Goal: Information Seeking & Learning: Learn about a topic

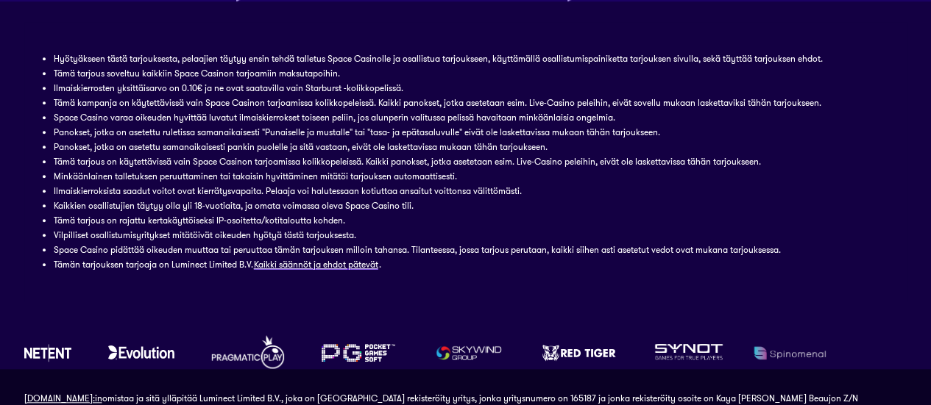
scroll to position [568, 0]
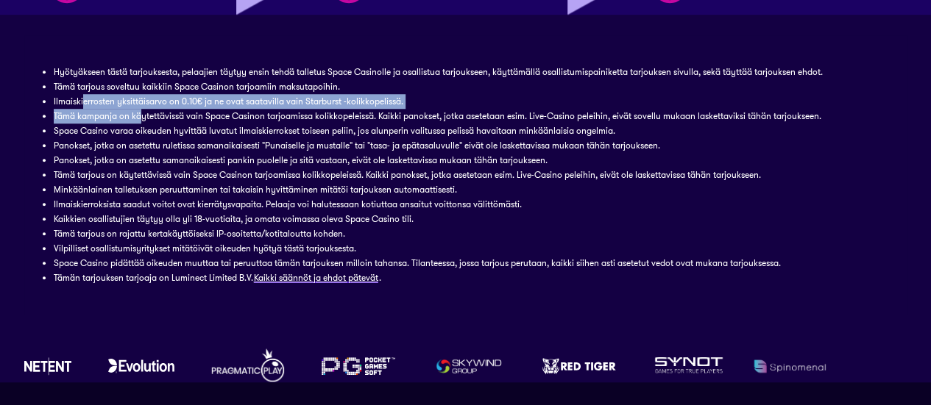
drag, startPoint x: 82, startPoint y: 102, endPoint x: 152, endPoint y: 114, distance: 70.9
click at [152, 114] on ul "Hyötyäkseen tästä tarjouksesta, pelaajien täytyy ensin tehdä talletus Space Cas…" at bounding box center [466, 175] width 824 height 221
click at [152, 114] on li "Tämä kampanja on käytettävissä vain Space Casinon tarjoamissa kolikkopeleissä. …" at bounding box center [466, 116] width 824 height 15
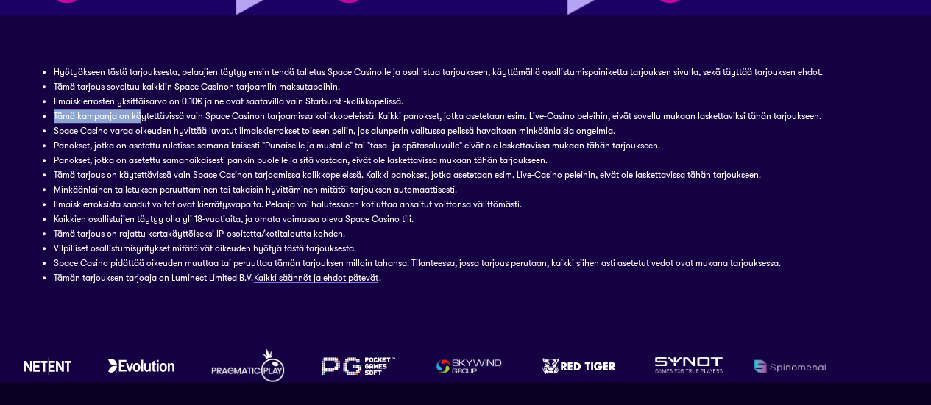
drag, startPoint x: 53, startPoint y: 120, endPoint x: 138, endPoint y: 116, distance: 85.5
click at [138, 116] on li "Tämä kampanja on käytettävissä vain Space Casinon tarjoamissa kolikkopeleissä. …" at bounding box center [466, 116] width 824 height 15
drag, startPoint x: 54, startPoint y: 113, endPoint x: 81, endPoint y: 111, distance: 27.3
click at [80, 111] on li "Tämä kampanja on käytettävissä vain Space Casinon tarjoamissa kolikkopeleissä. …" at bounding box center [466, 116] width 824 height 15
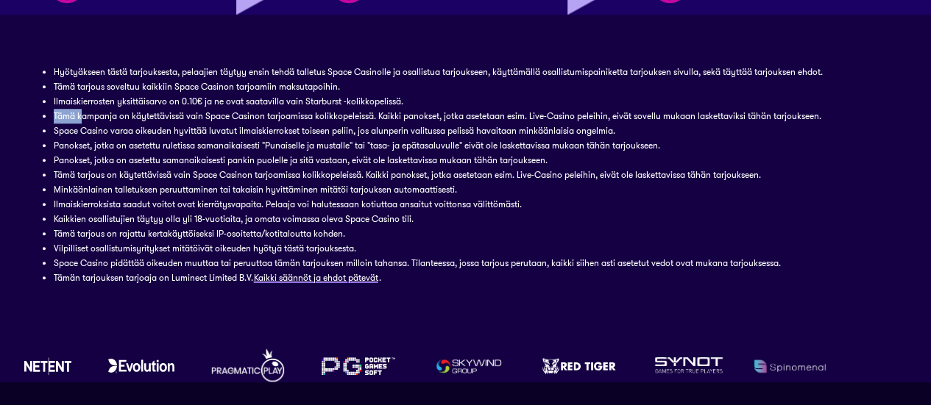
click at [81, 111] on li "Tämä kampanja on käytettävissä vain Space Casinon tarjoamissa kolikkopeleissä. …" at bounding box center [466, 116] width 824 height 15
drag, startPoint x: 46, startPoint y: 116, endPoint x: 96, endPoint y: 117, distance: 49.3
click at [93, 116] on li "Tämä kampanja on käytettävissä vain Space Casinon tarjoamissa kolikkopeleissä. …" at bounding box center [466, 116] width 824 height 15
click at [96, 118] on li "Tämä kampanja on käytettävissä vain Space Casinon tarjoamissa kolikkopeleissä. …" at bounding box center [466, 116] width 824 height 15
drag, startPoint x: 160, startPoint y: 208, endPoint x: 188, endPoint y: 204, distance: 28.2
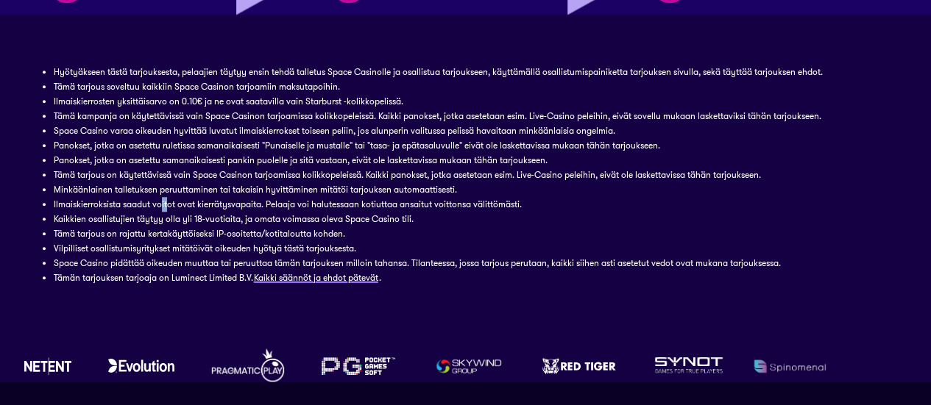
click at [186, 204] on li "Ilmaiskierroksista saadut voitot ovat kierrätysvapaita. Pelaaja voi halutessaan…" at bounding box center [466, 204] width 824 height 15
click at [197, 205] on li "Ilmaiskierroksista saadut voitot ovat kierrätysvapaita. Pelaaja voi halutessaan…" at bounding box center [466, 204] width 824 height 15
drag, startPoint x: 136, startPoint y: 221, endPoint x: 157, endPoint y: 225, distance: 21.7
click at [156, 225] on li "Kaikkien osallistujien täytyy olla yli 18-vuotiaita, ja omata voimassa oleva Sp…" at bounding box center [466, 219] width 824 height 15
click at [164, 225] on li "Kaikkien osallistujien täytyy olla yli 18-vuotiaita, ja omata voimassa oleva Sp…" at bounding box center [466, 219] width 824 height 15
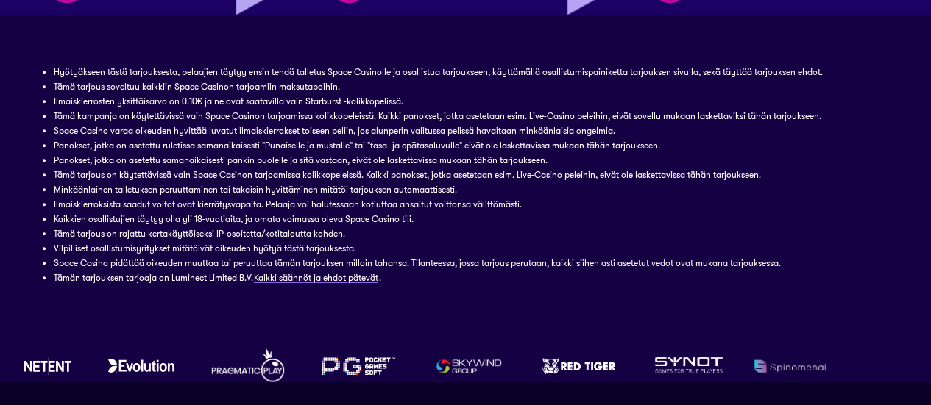
click at [146, 227] on li "Tämä tarjous on rajattu kertakäyttöiseksi IP-osoitetta/kotitaloutta kohden." at bounding box center [466, 234] width 824 height 15
drag, startPoint x: 82, startPoint y: 238, endPoint x: 99, endPoint y: 238, distance: 16.2
click at [99, 238] on li "Tämä tarjous on rajattu kertakäyttöiseksi IP-osoitetta/kotitaloutta kohden." at bounding box center [466, 234] width 824 height 15
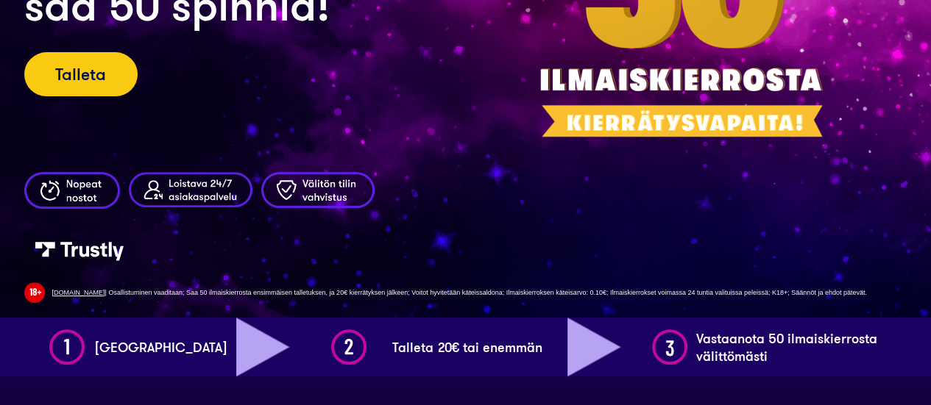
scroll to position [0, 0]
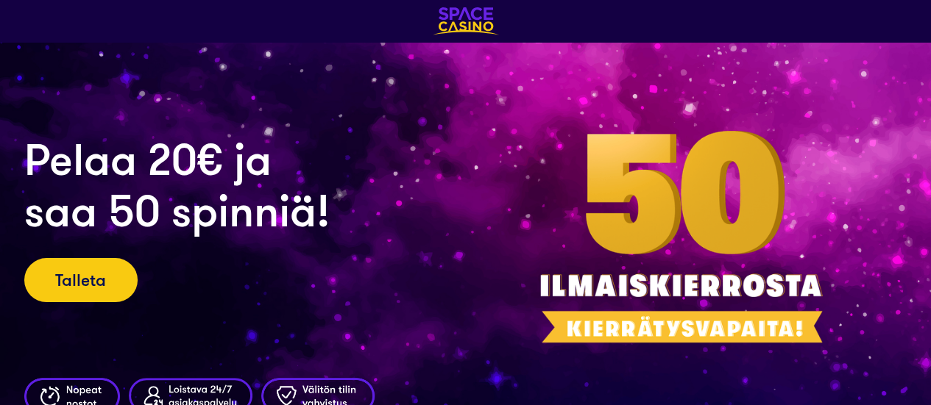
click at [457, 13] on img at bounding box center [466, 21] width 66 height 28
click at [450, 23] on img at bounding box center [466, 21] width 66 height 28
click at [618, 169] on img at bounding box center [693, 254] width 309 height 247
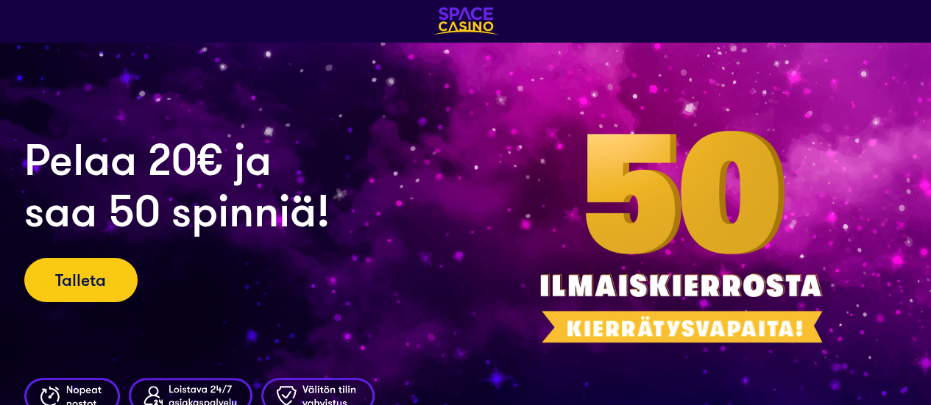
click at [457, 29] on img at bounding box center [466, 21] width 66 height 28
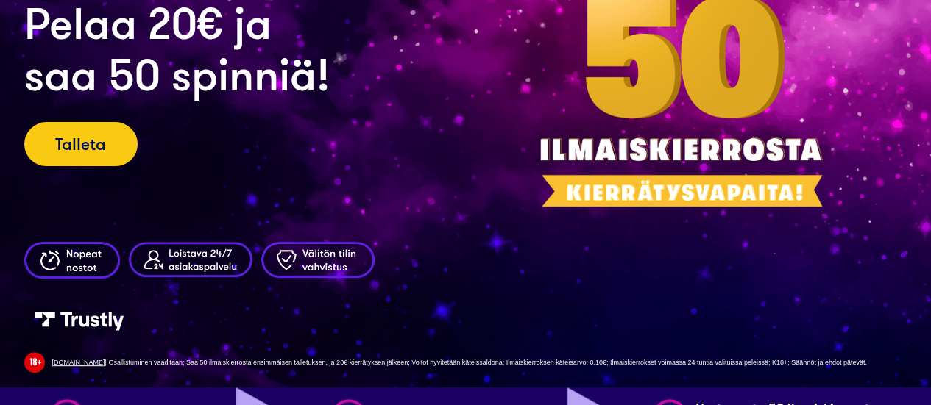
scroll to position [138, 0]
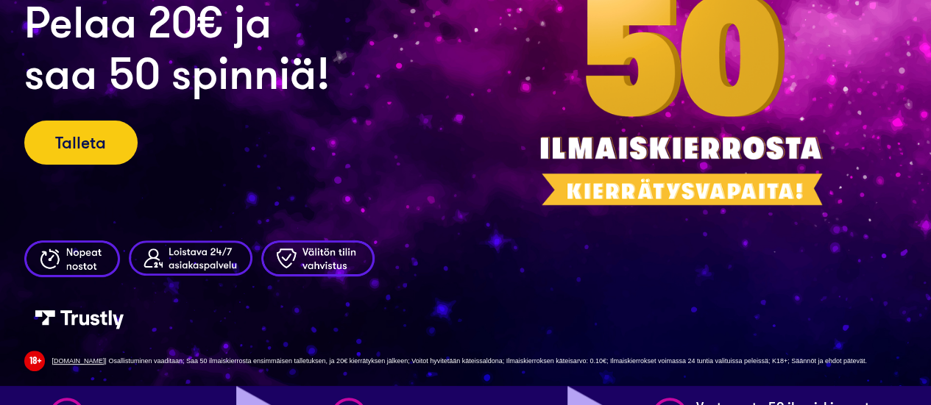
click at [193, 258] on img at bounding box center [191, 258] width 124 height 35
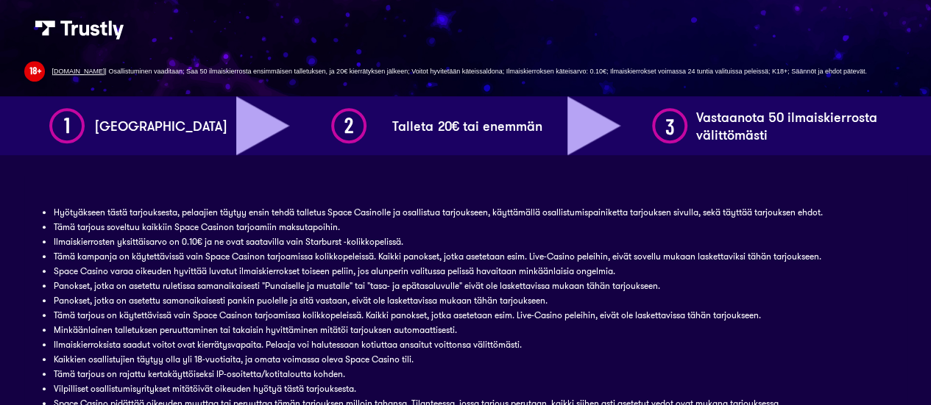
scroll to position [692, 0]
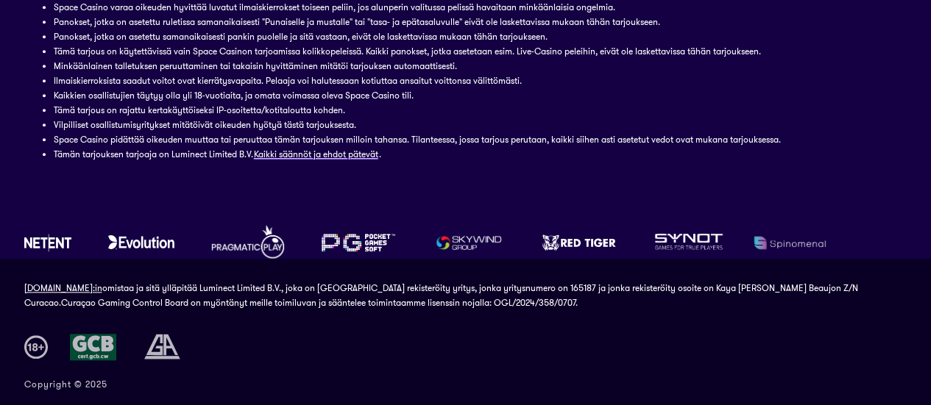
click at [266, 235] on img at bounding box center [248, 242] width 74 height 37
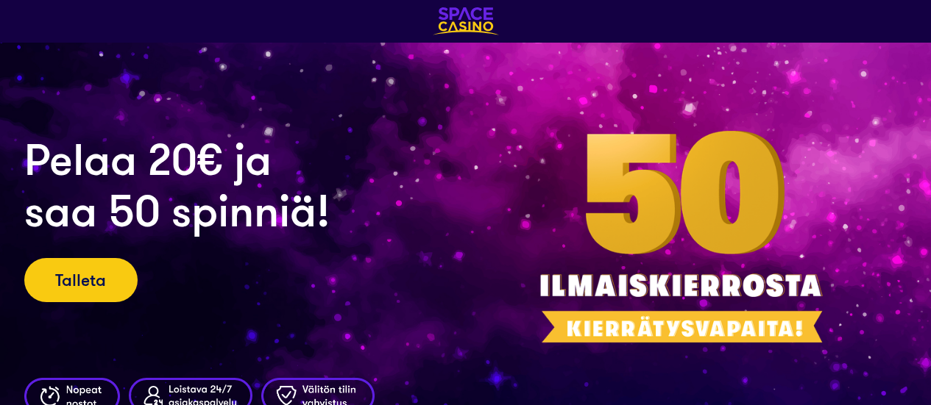
scroll to position [692, 0]
